Goal: Check status: Check status

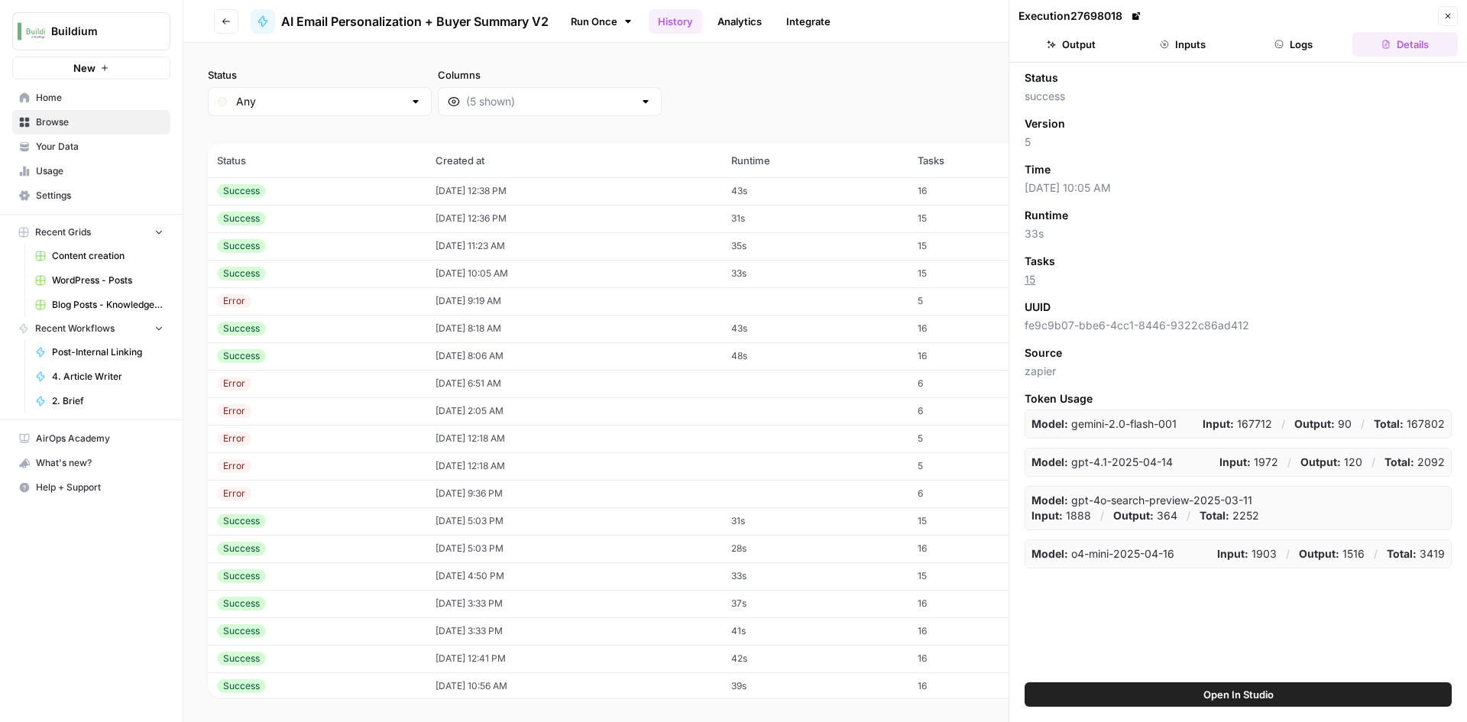
click at [362, 196] on div "Success" at bounding box center [317, 191] width 200 height 14
click at [359, 212] on div "Success" at bounding box center [317, 219] width 200 height 14
click at [1169, 47] on icon "button" at bounding box center [1164, 44] width 9 height 9
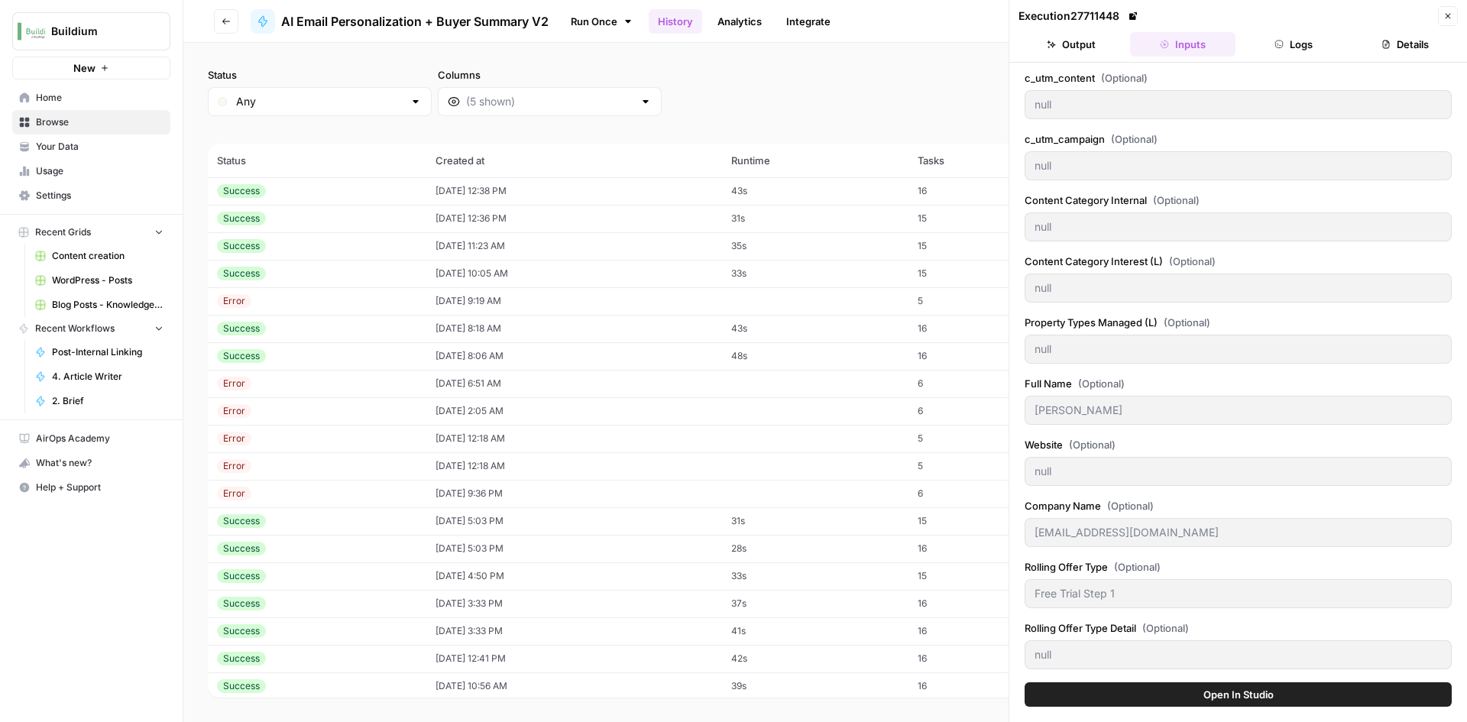
scroll to position [673, 0]
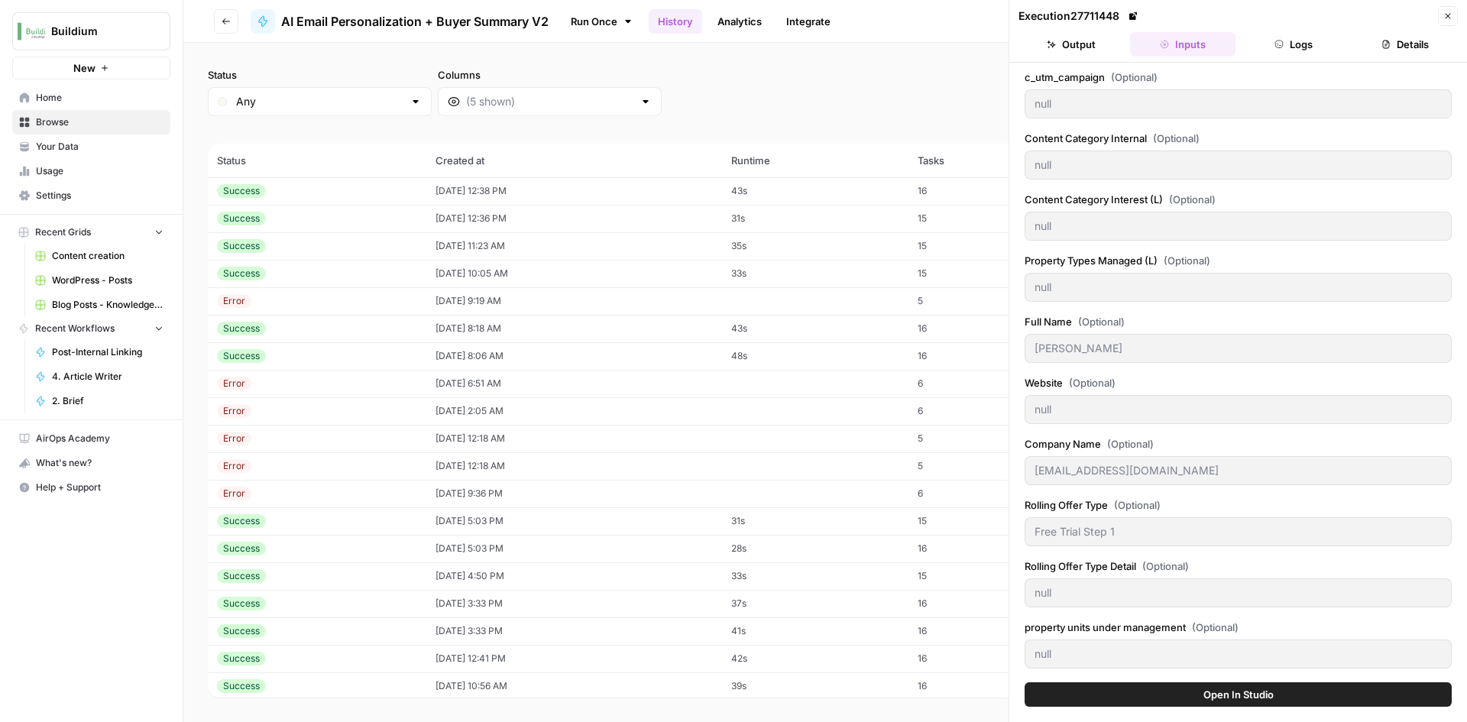
click at [1069, 38] on button "Output" at bounding box center [1071, 44] width 105 height 24
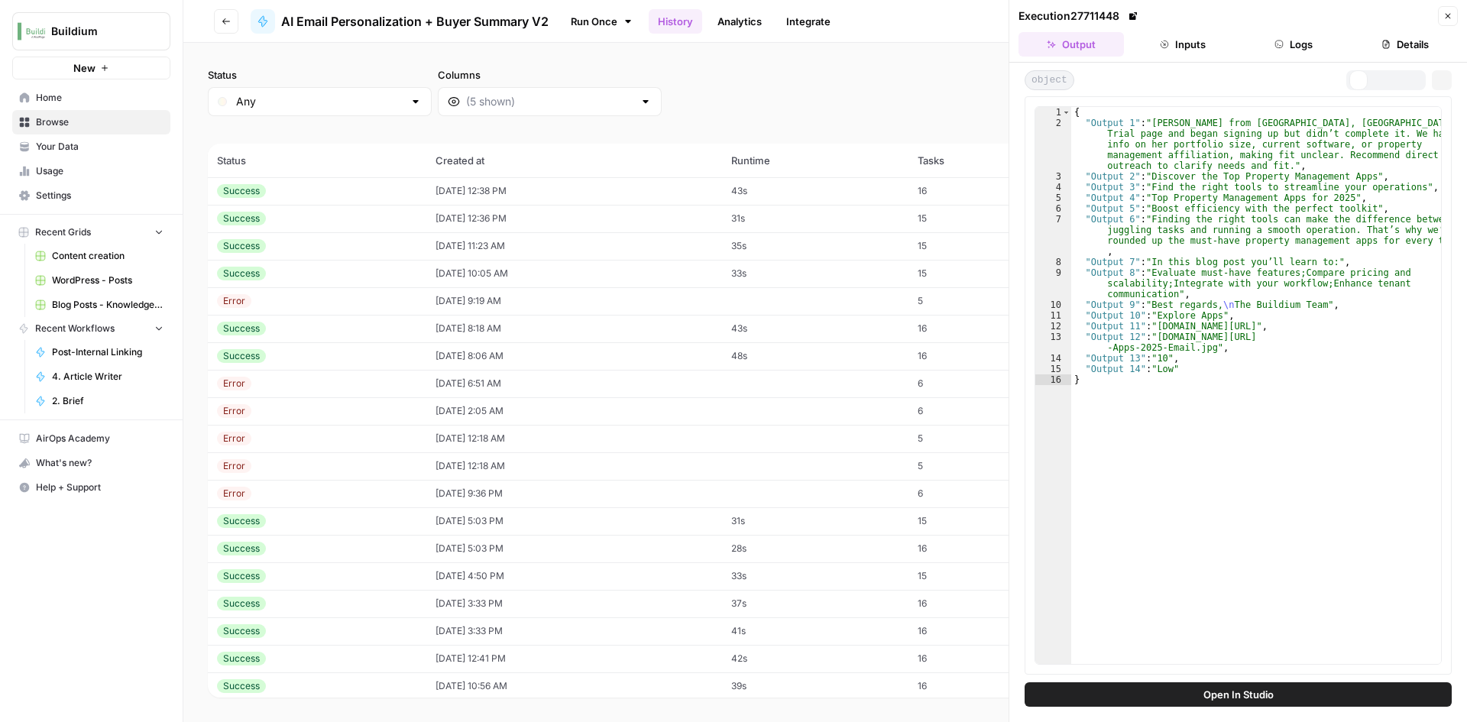
scroll to position [0, 0]
click at [441, 229] on td "08/18/25 at 12:36 PM" at bounding box center [574, 219] width 296 height 28
click at [446, 198] on td "08/18/25 at 12:38 PM" at bounding box center [574, 191] width 296 height 28
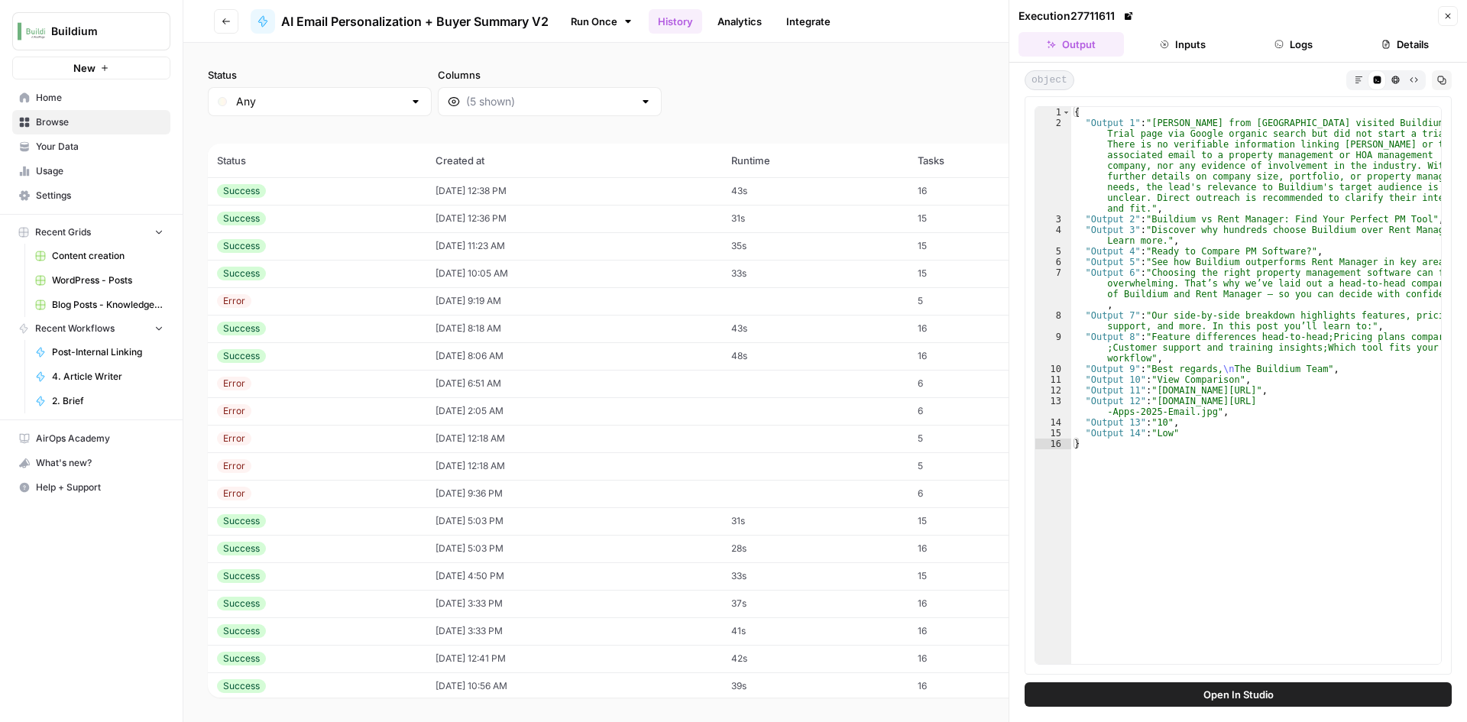
click at [1164, 60] on header "Execution 27711611 Close Output Inputs Logs Details" at bounding box center [1239, 31] width 458 height 63
click at [1165, 53] on button "Inputs" at bounding box center [1182, 44] width 105 height 24
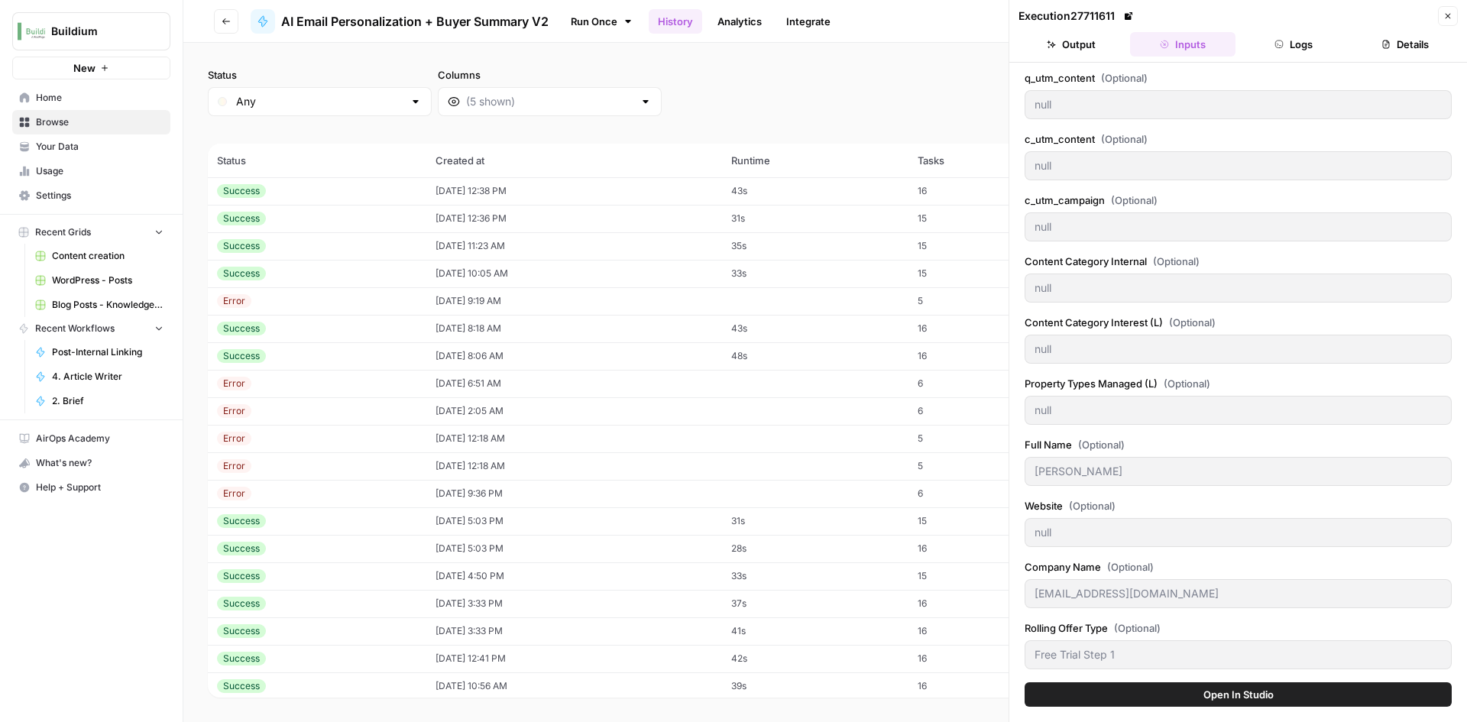
scroll to position [673, 0]
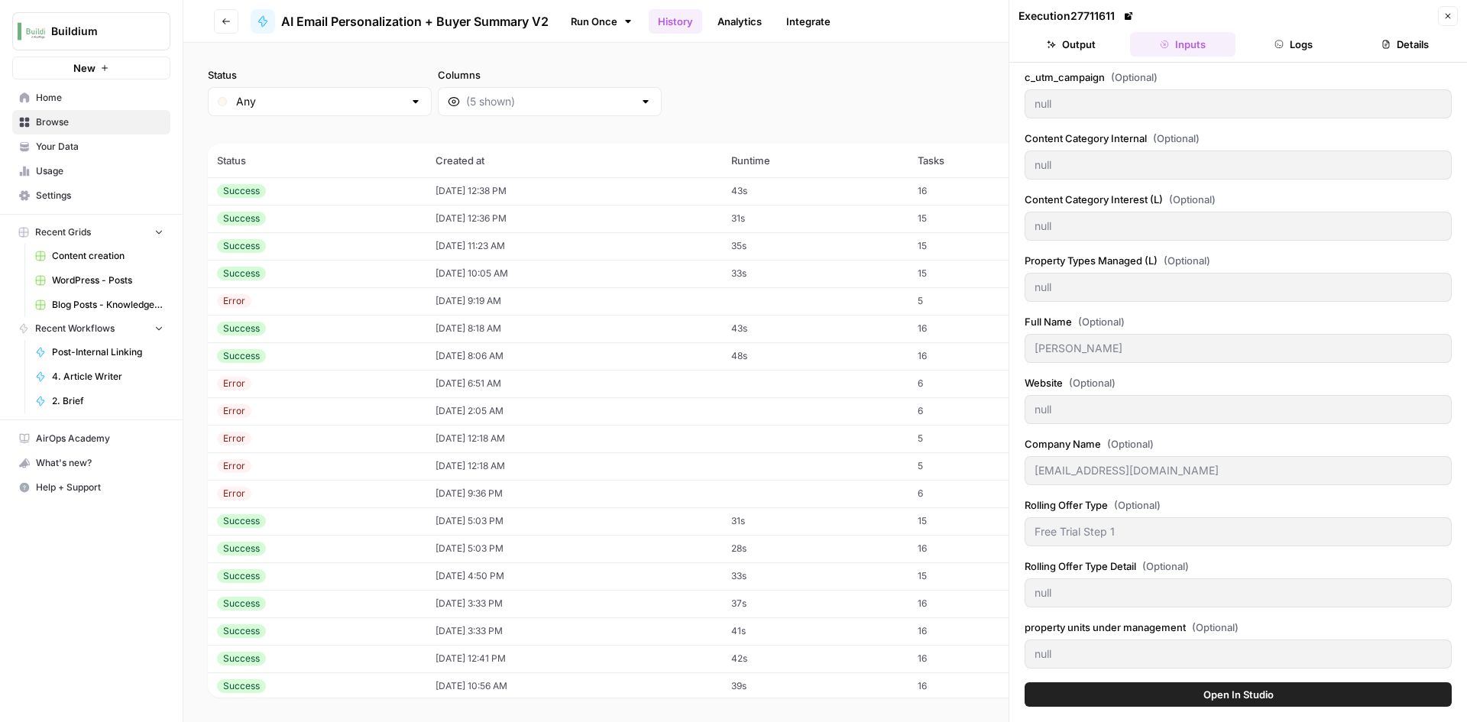
click at [1080, 47] on button "Output" at bounding box center [1071, 44] width 105 height 24
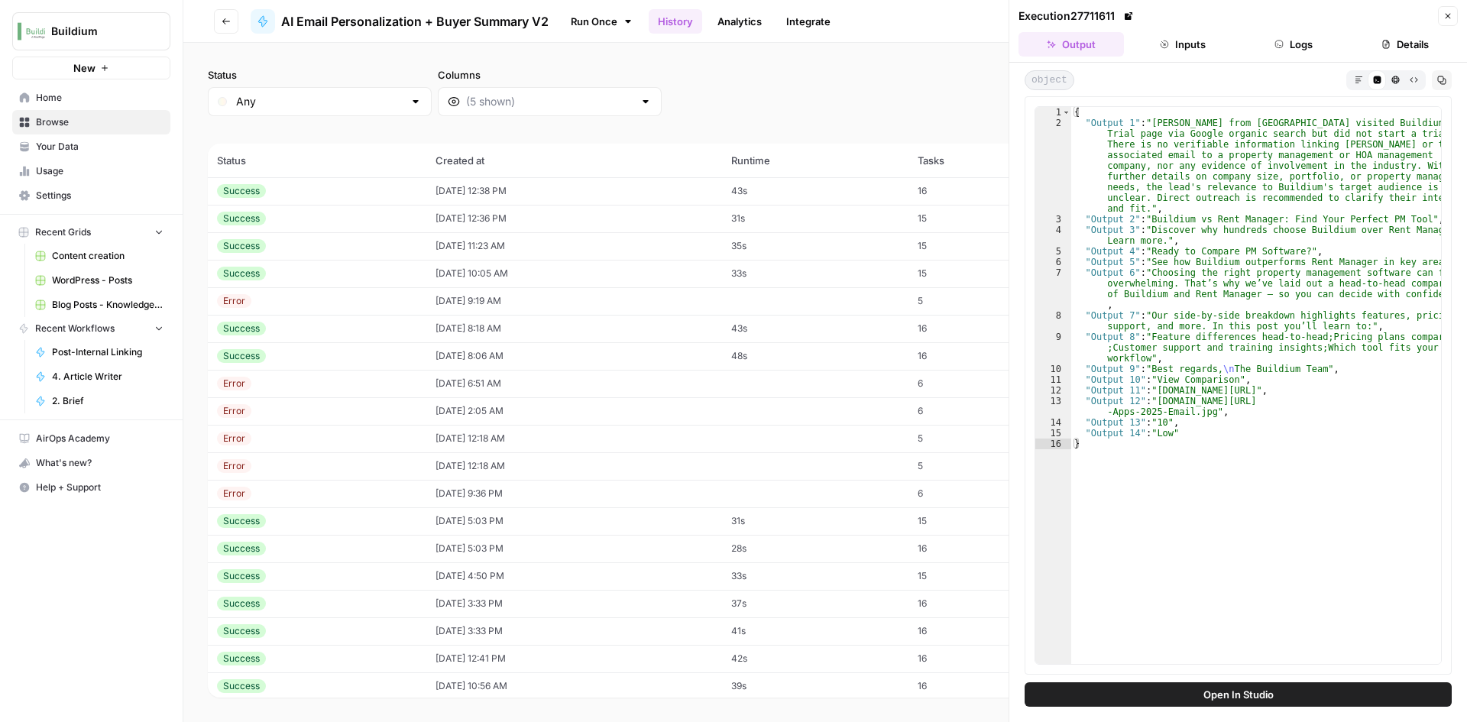
click at [235, 30] on button "Go back" at bounding box center [226, 21] width 24 height 24
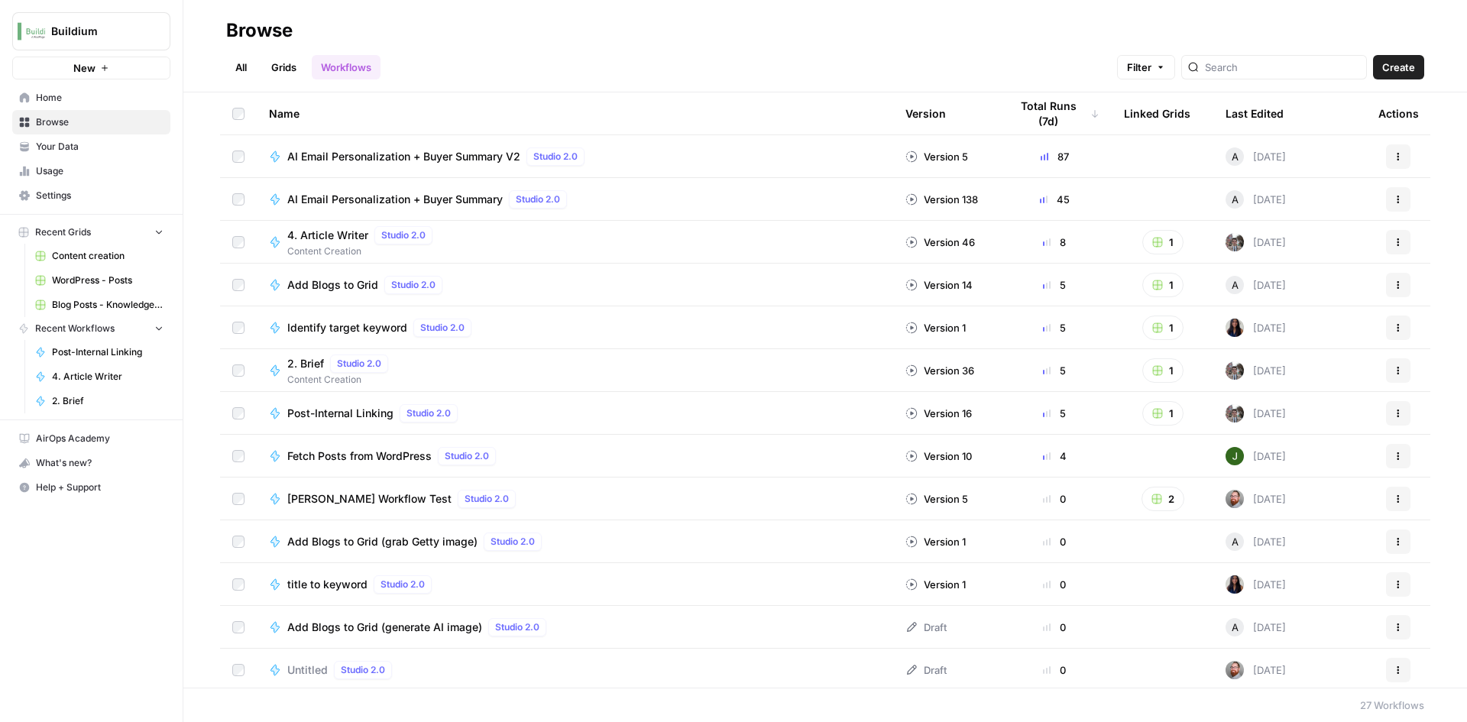
click at [239, 64] on link "All" at bounding box center [241, 67] width 30 height 24
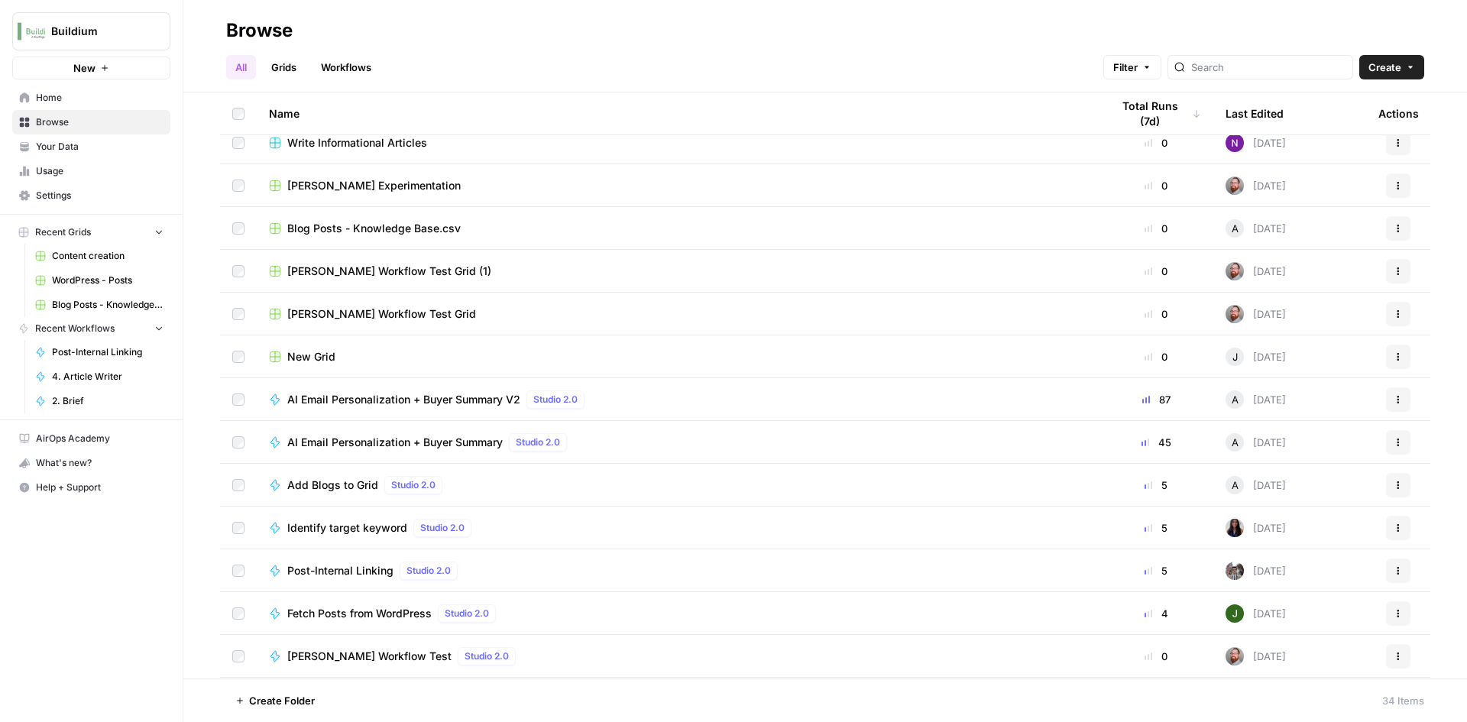
scroll to position [229, 0]
click at [421, 397] on span "AI Email Personalization + Buyer Summary V2" at bounding box center [403, 398] width 233 height 15
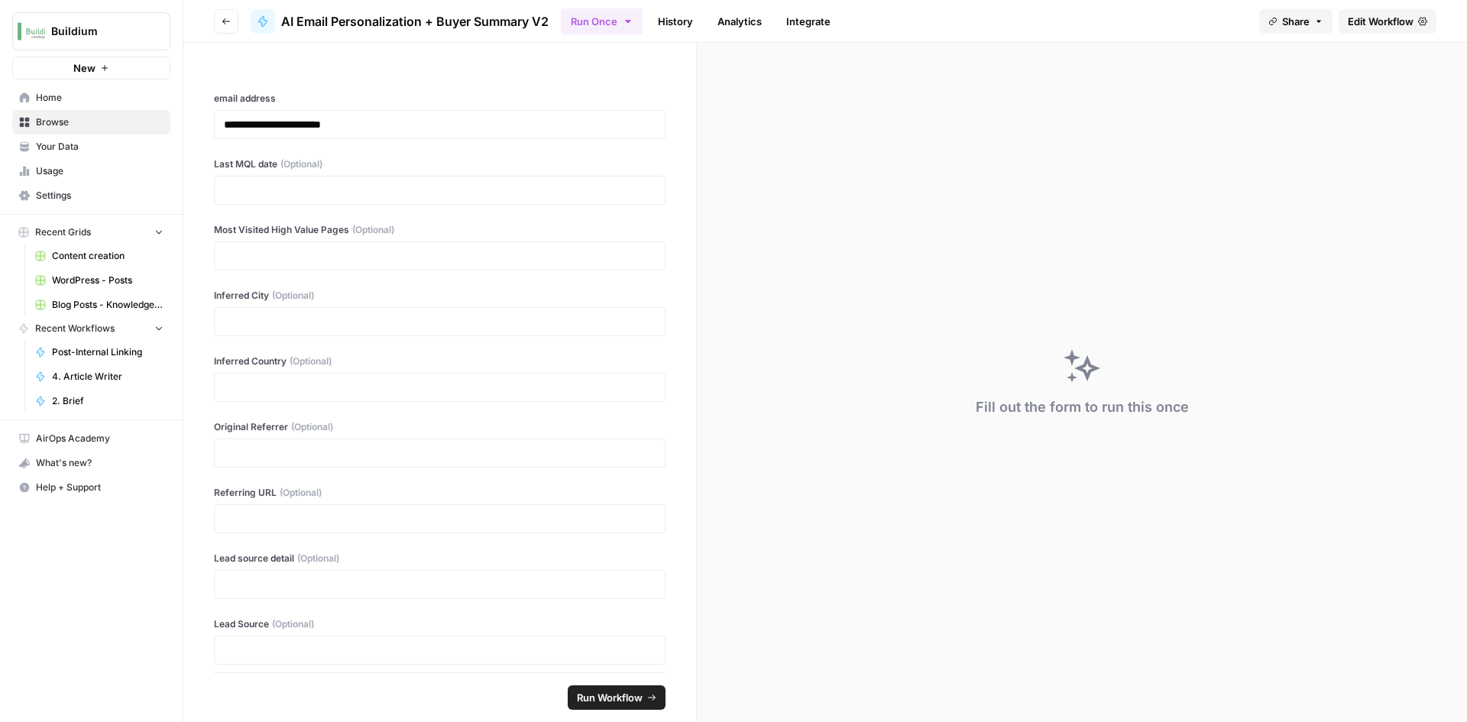
click at [688, 19] on link "History" at bounding box center [675, 21] width 53 height 24
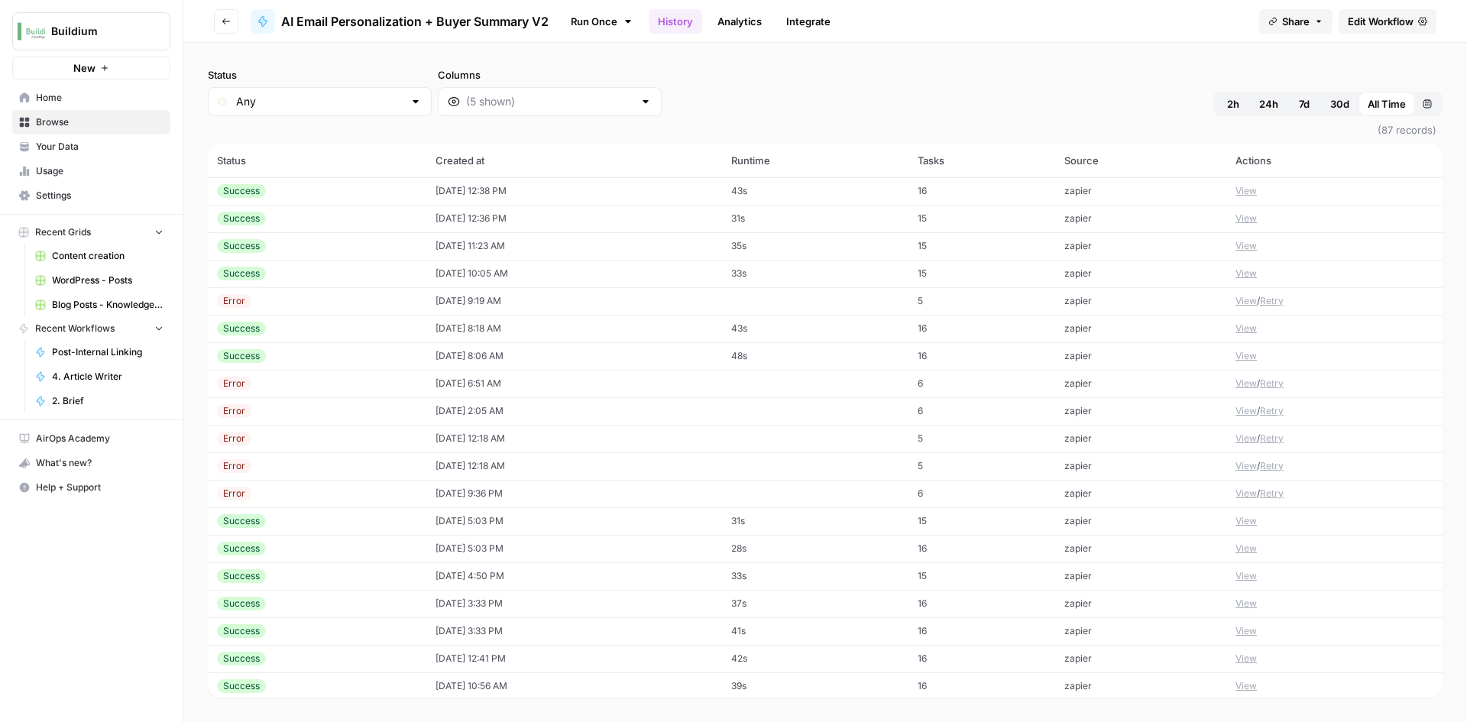
click at [566, 113] on div at bounding box center [550, 101] width 224 height 29
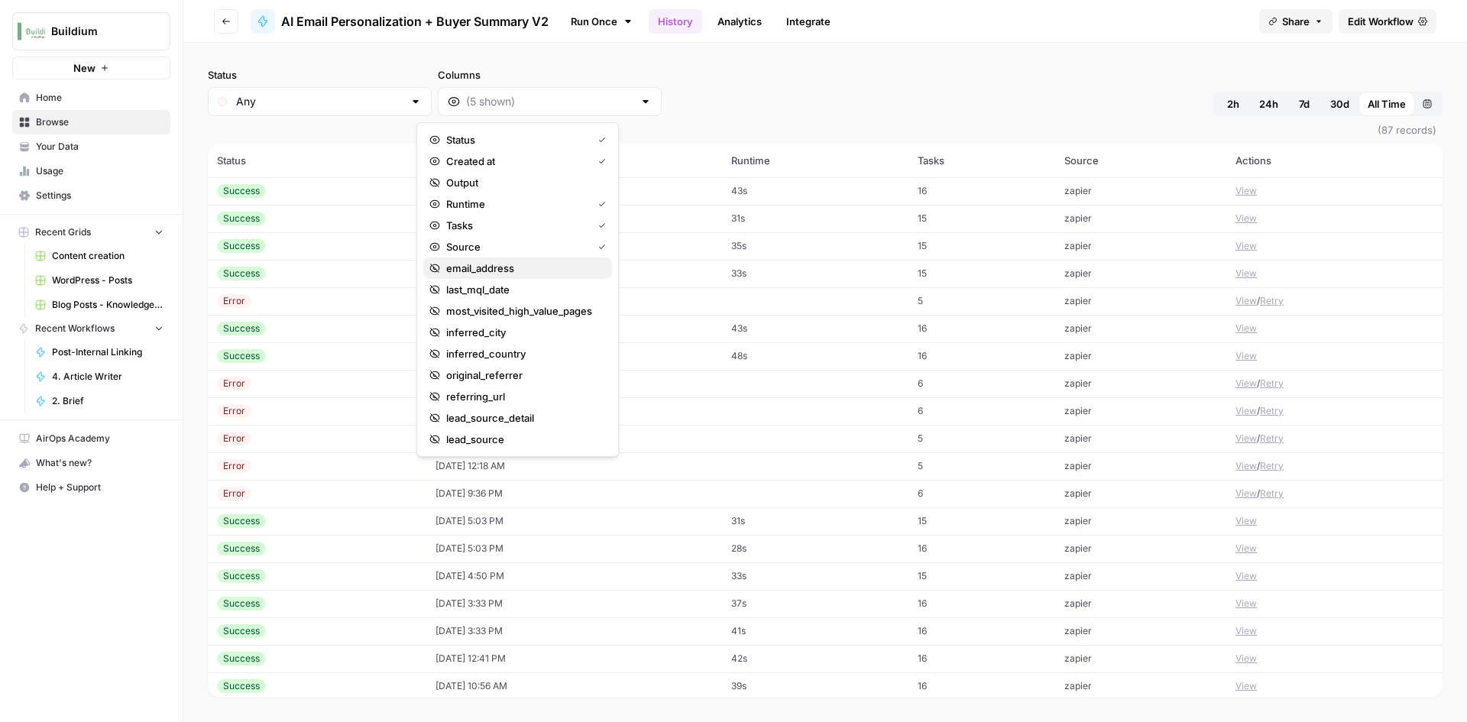
click at [553, 269] on span "email_address" at bounding box center [523, 268] width 154 height 15
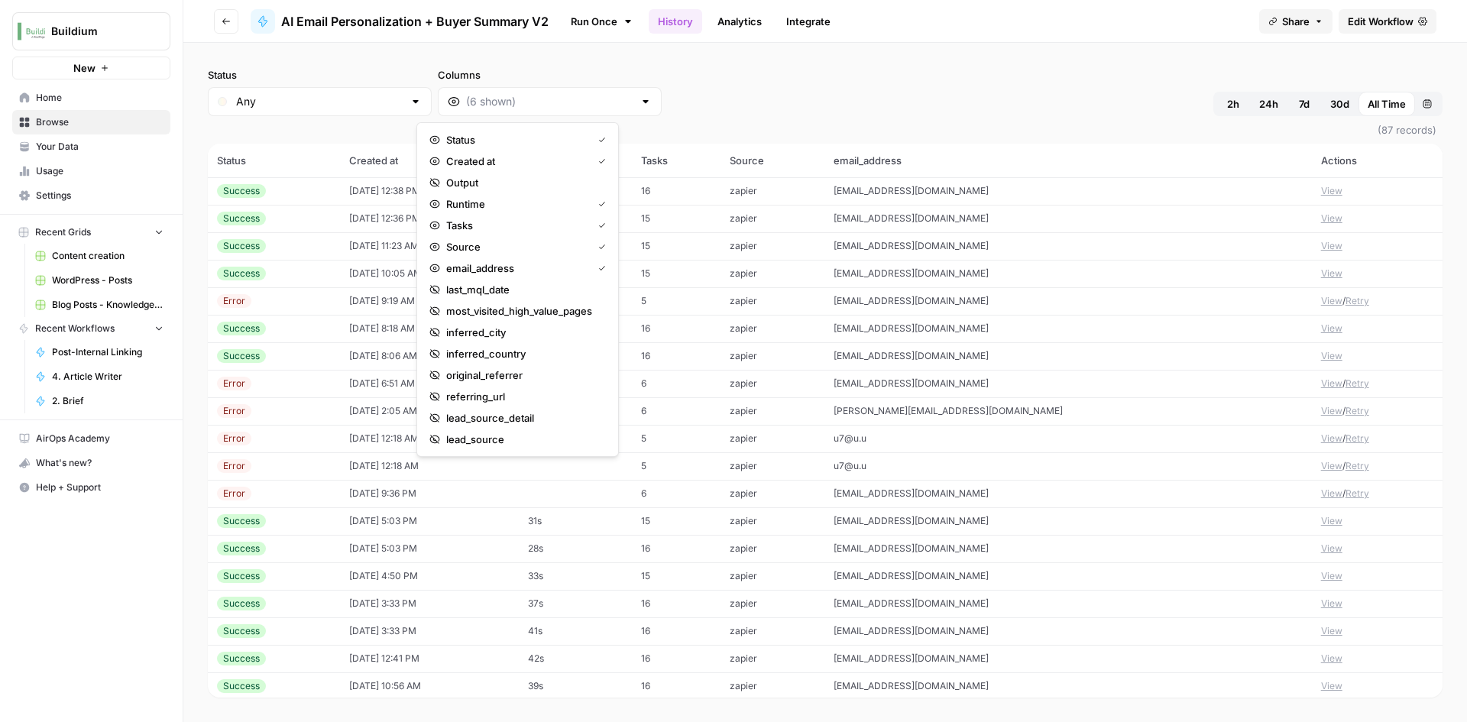
click at [1092, 51] on div "Status Any Columns 2h 24h 7d 30d All Time Custom range (87 records) Status Crea…" at bounding box center [825, 382] width 1284 height 679
